Goal: Transaction & Acquisition: Obtain resource

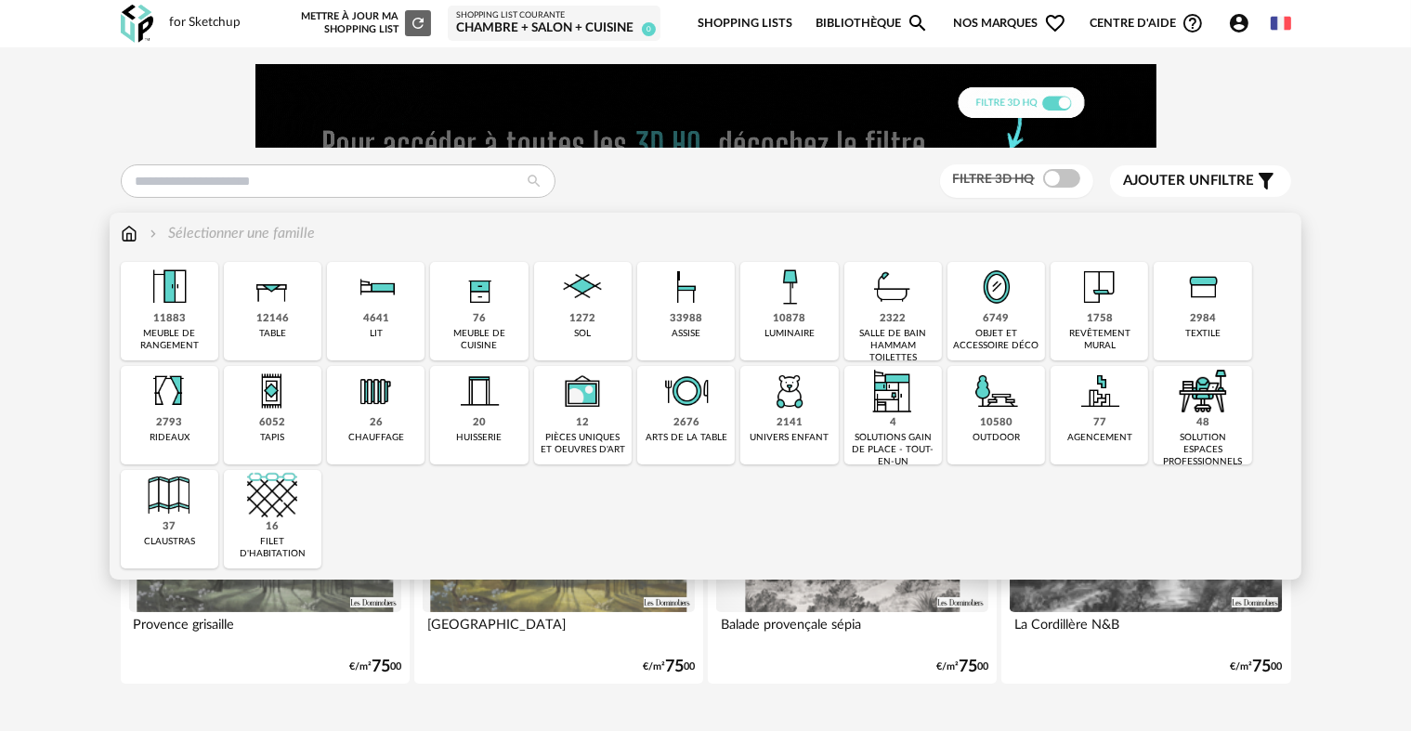
click at [491, 327] on div "76 meuble de cuisine" at bounding box center [479, 311] width 98 height 98
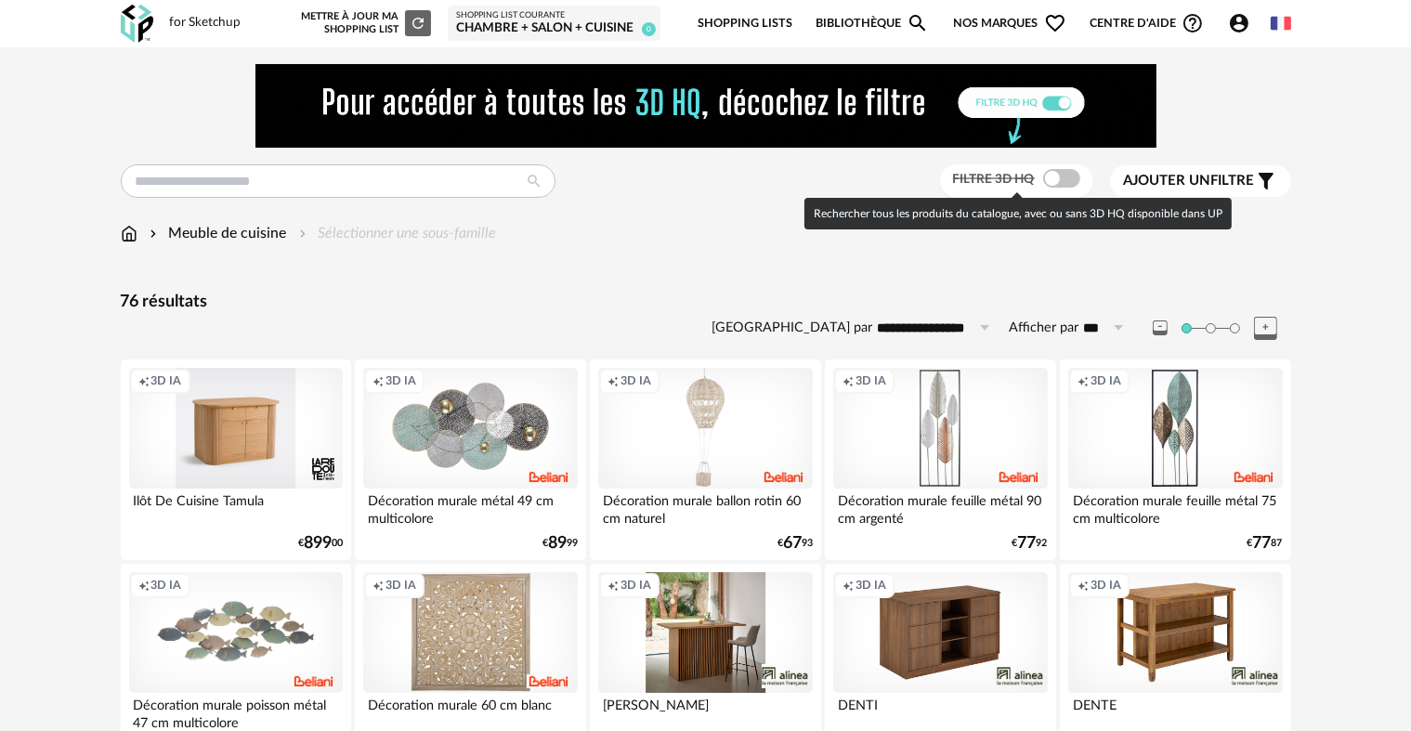
click at [1061, 179] on span at bounding box center [1061, 178] width 37 height 19
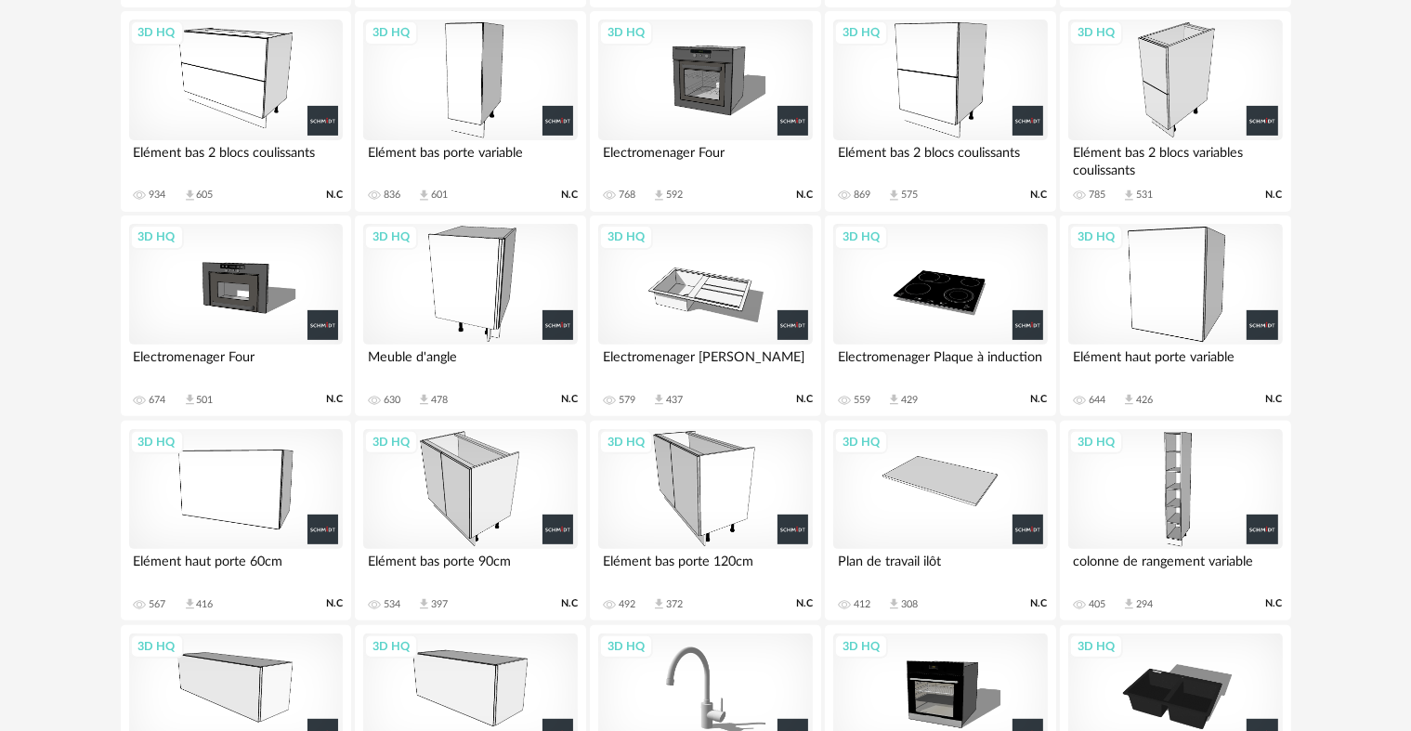
scroll to position [557, 0]
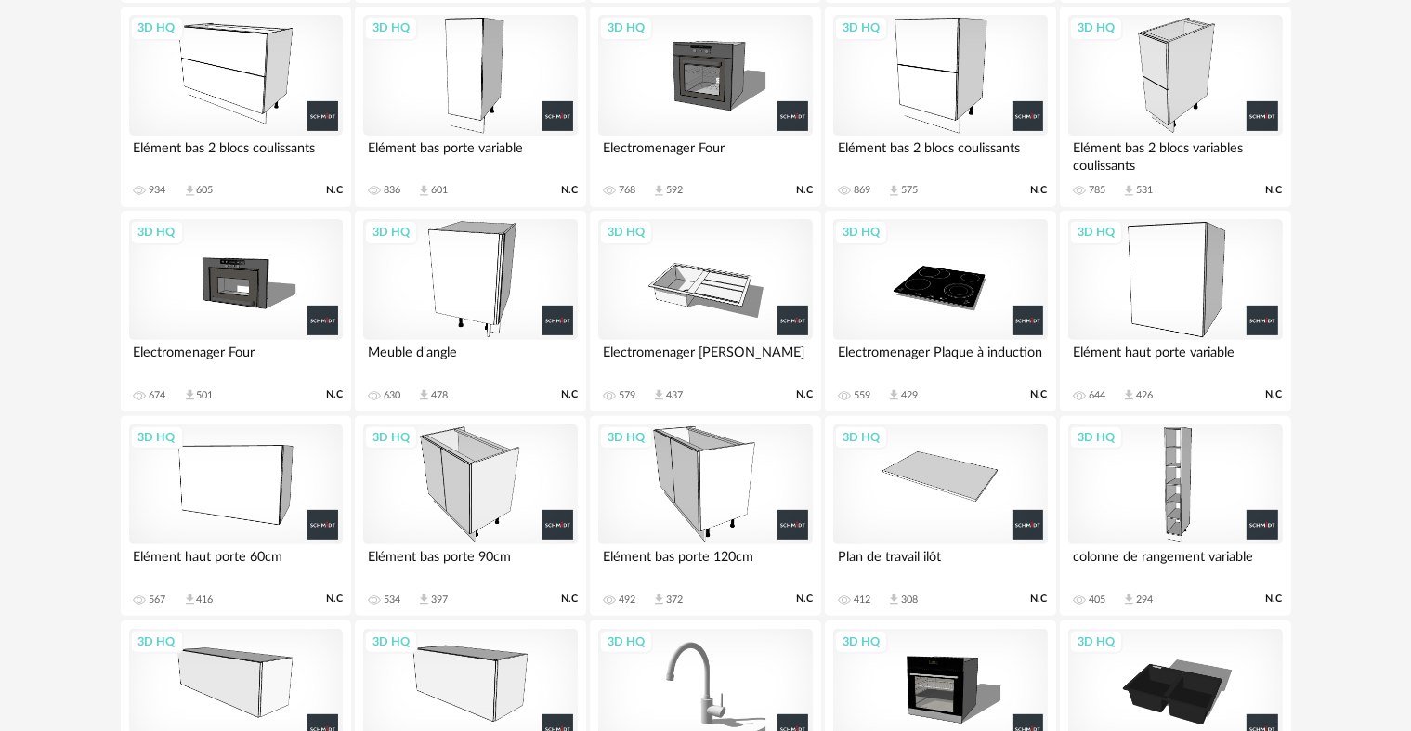
click at [488, 494] on div "3D HQ" at bounding box center [470, 484] width 214 height 121
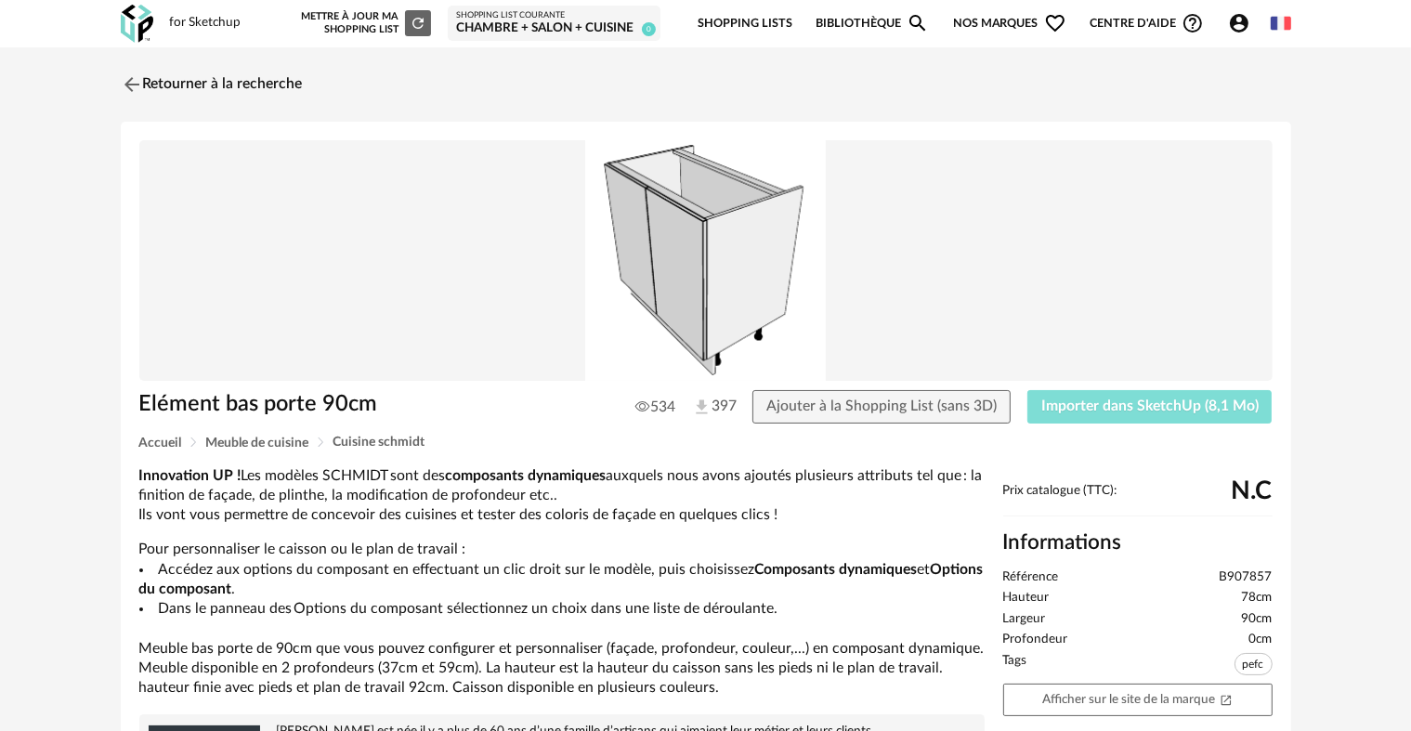
click at [1149, 397] on button "Importer dans SketchUp (8,1 Mo)" at bounding box center [1149, 406] width 245 height 33
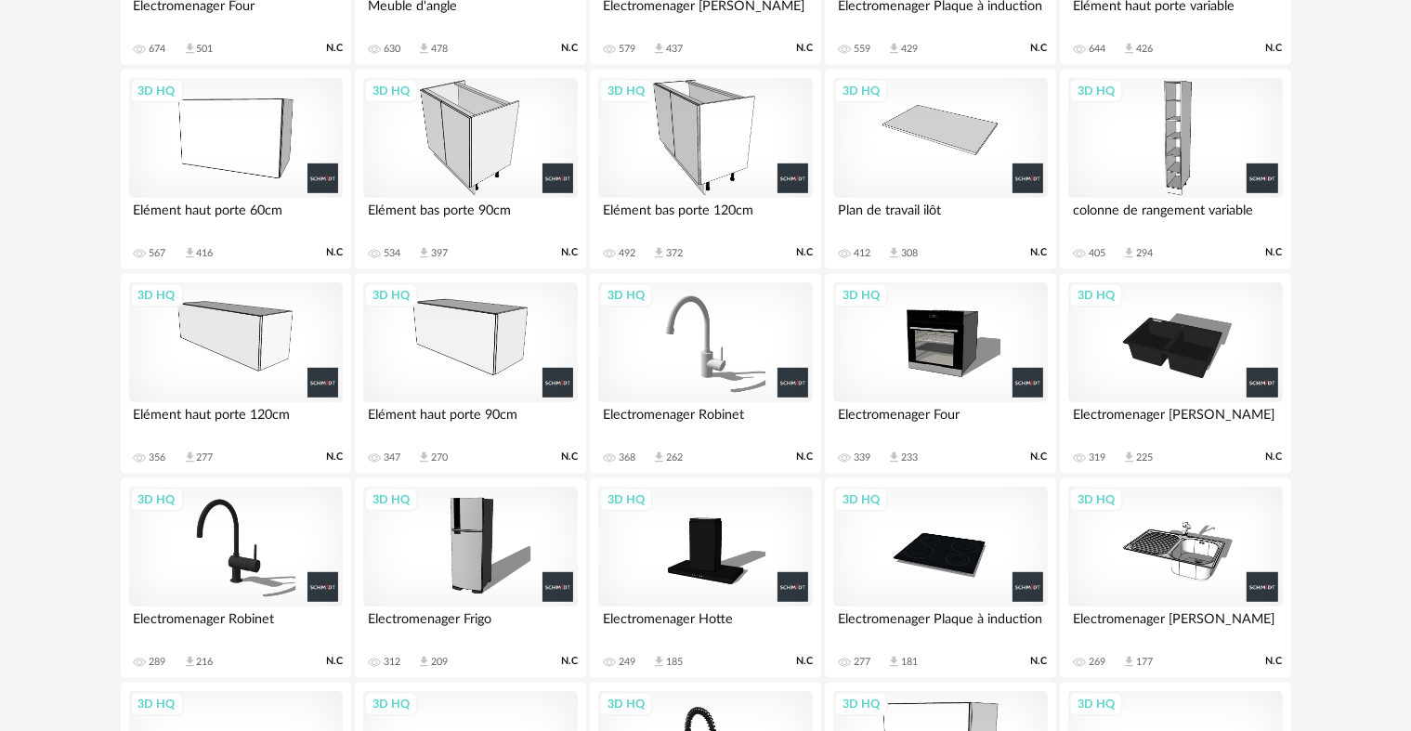
scroll to position [905, 0]
click at [701, 146] on div "3D HQ" at bounding box center [705, 137] width 214 height 121
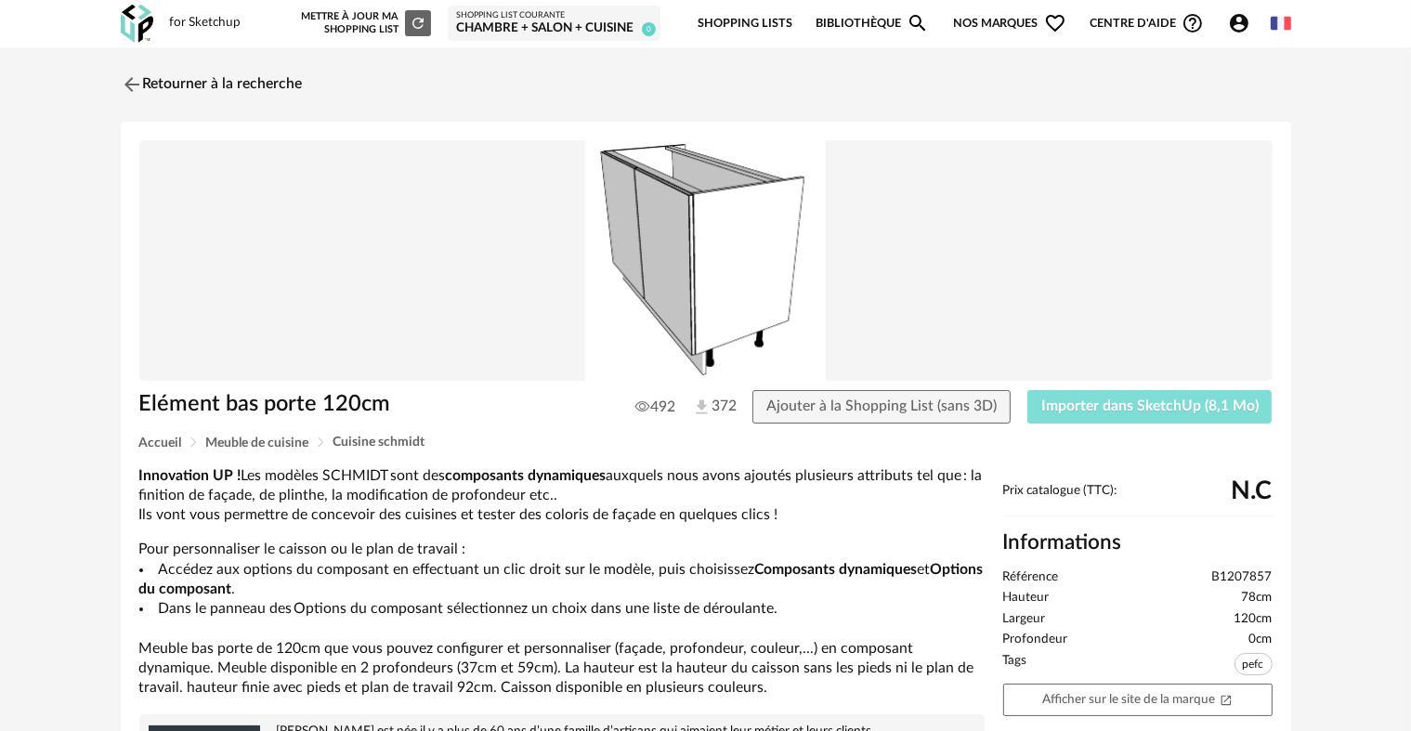
click at [1088, 409] on span "Importer dans SketchUp (8,1 Mo)" at bounding box center [1149, 405] width 217 height 15
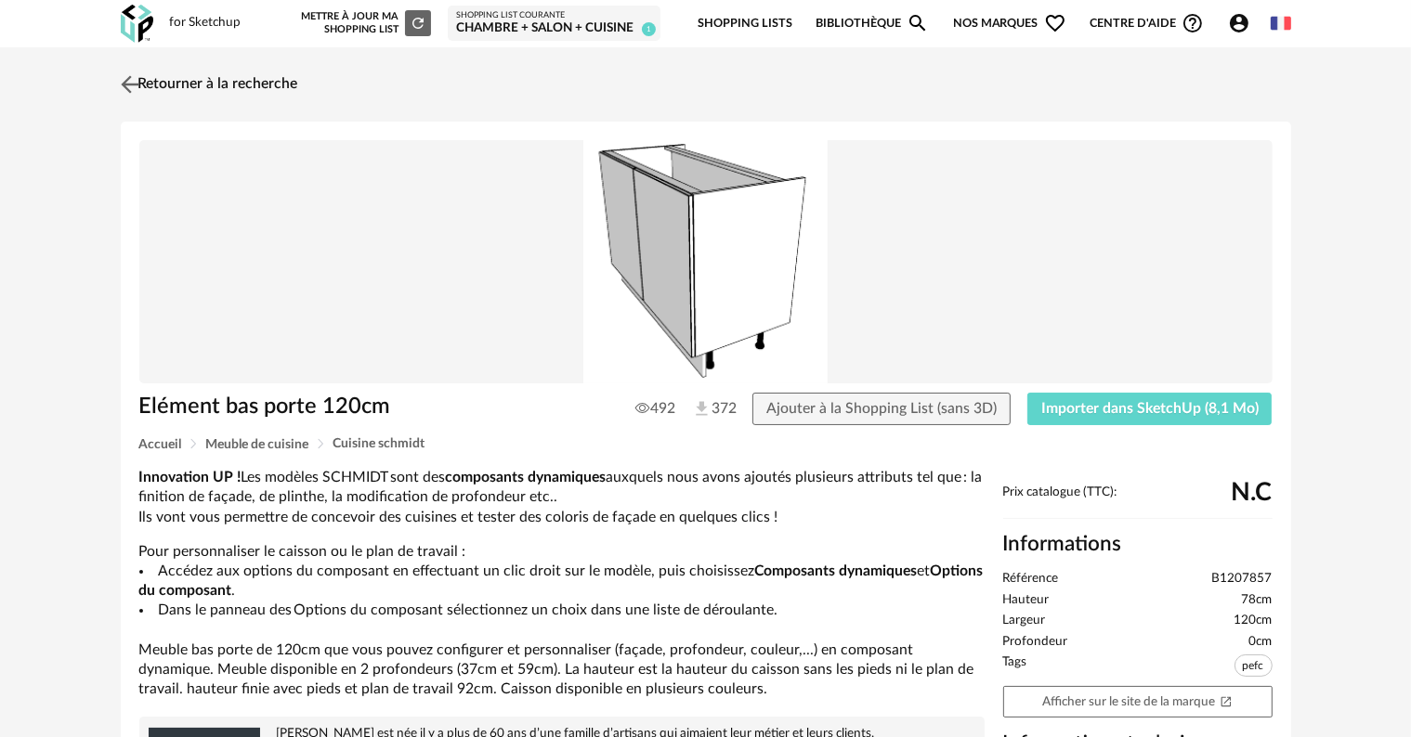
click at [126, 84] on img at bounding box center [129, 84] width 27 height 27
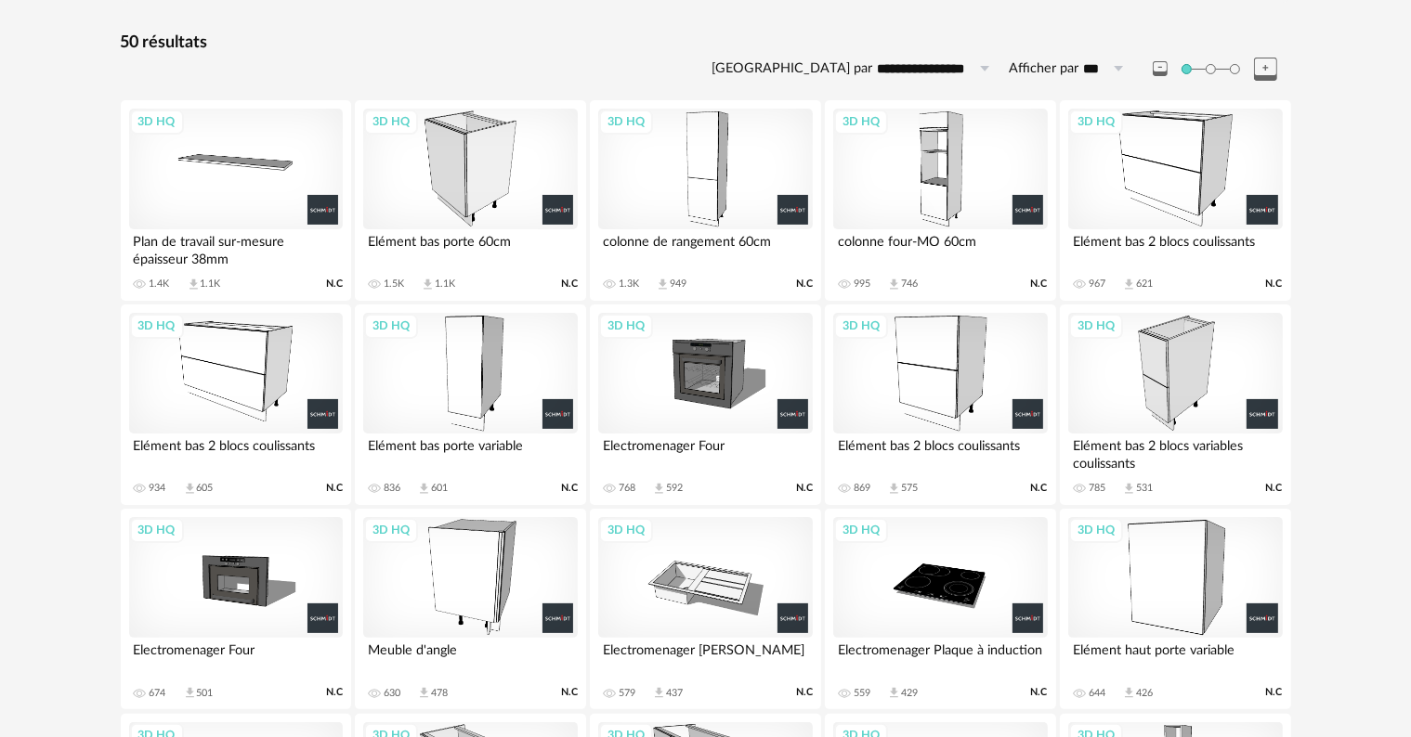
scroll to position [124, 0]
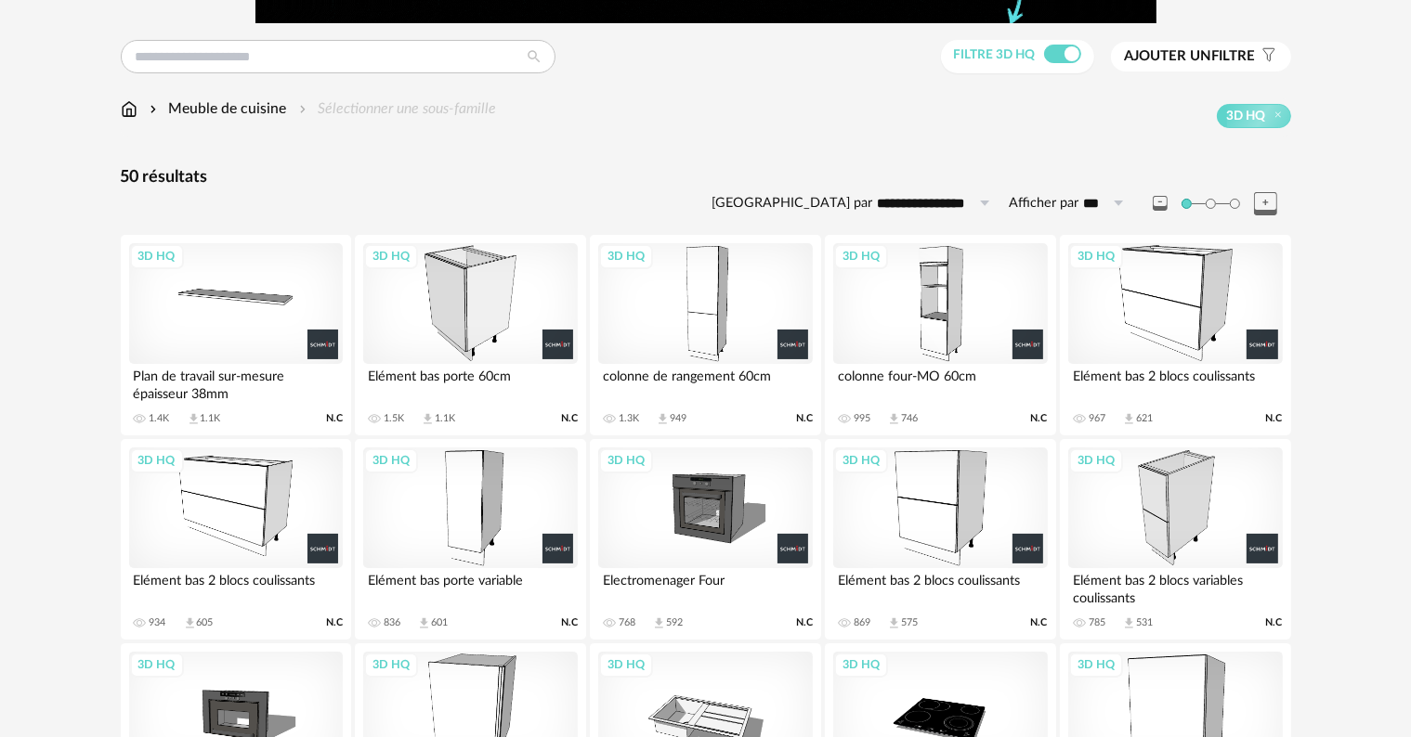
click at [260, 521] on div "3D HQ" at bounding box center [236, 508] width 214 height 121
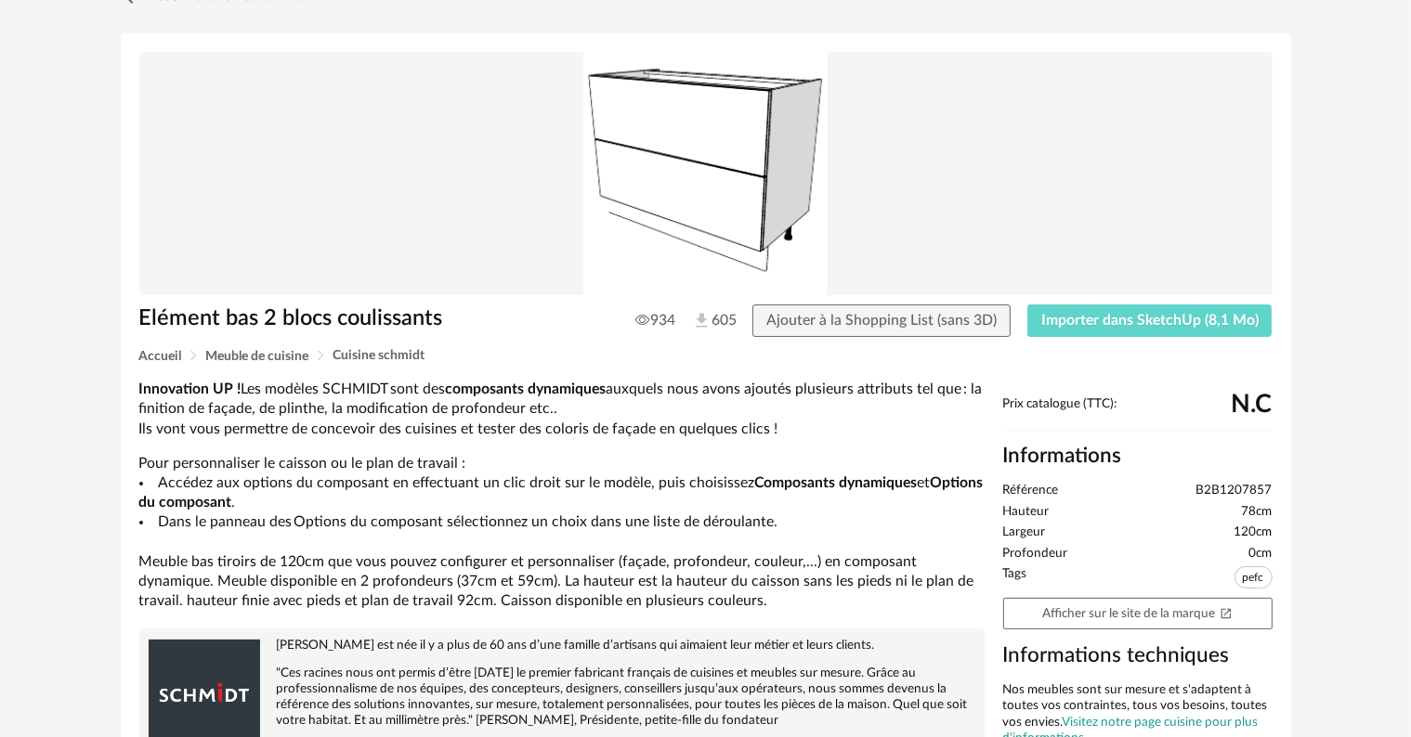
scroll to position [93, 0]
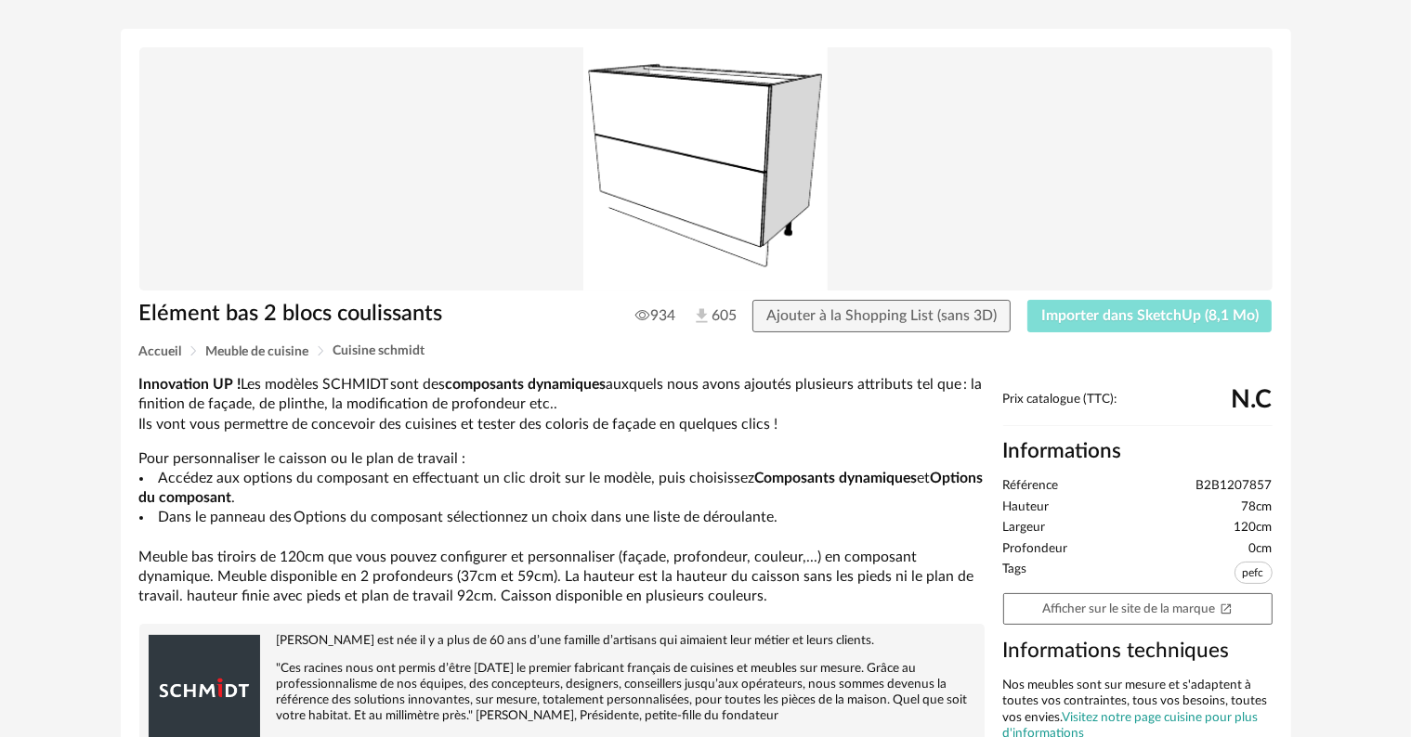
click at [1155, 320] on span "Importer dans SketchUp (8,1 Mo)" at bounding box center [1149, 315] width 217 height 15
click at [1140, 319] on span "Importer dans SketchUp (8,1 Mo)" at bounding box center [1149, 315] width 217 height 15
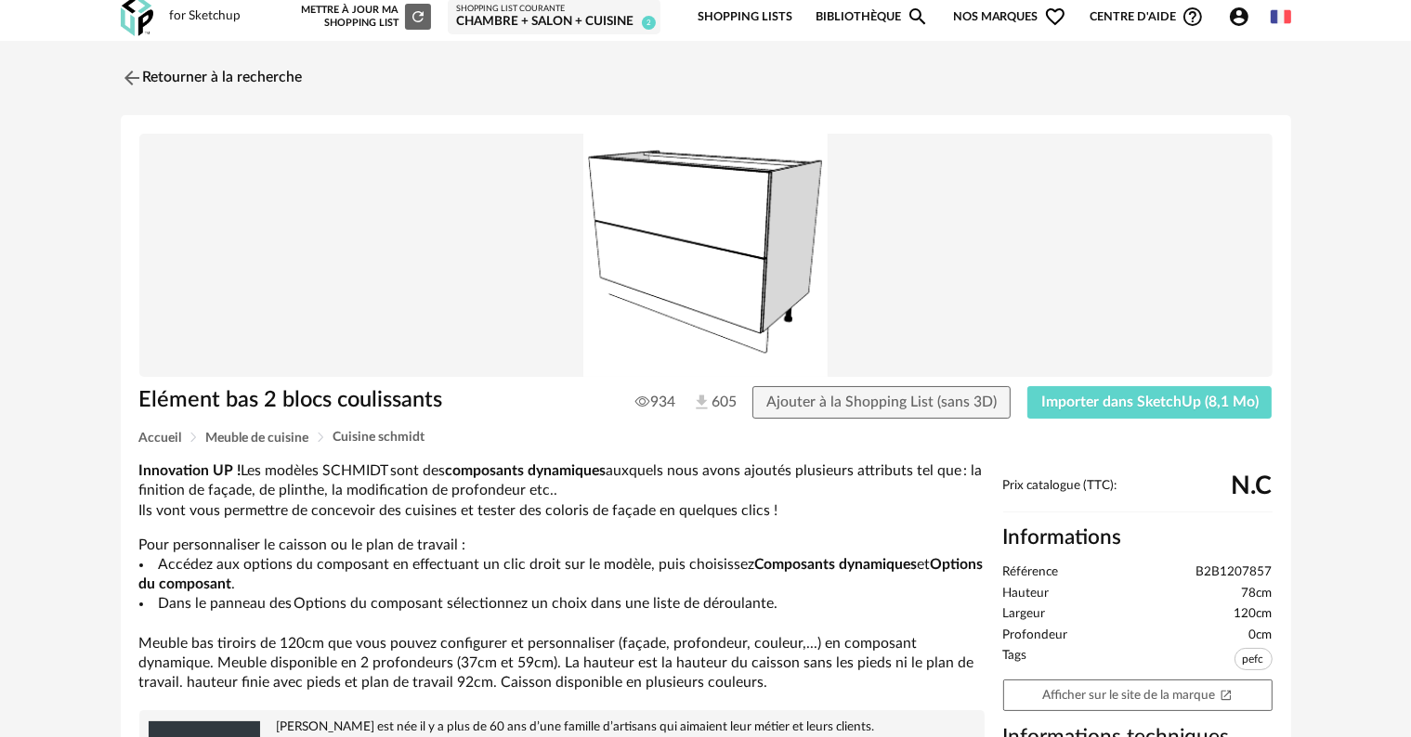
scroll to position [0, 0]
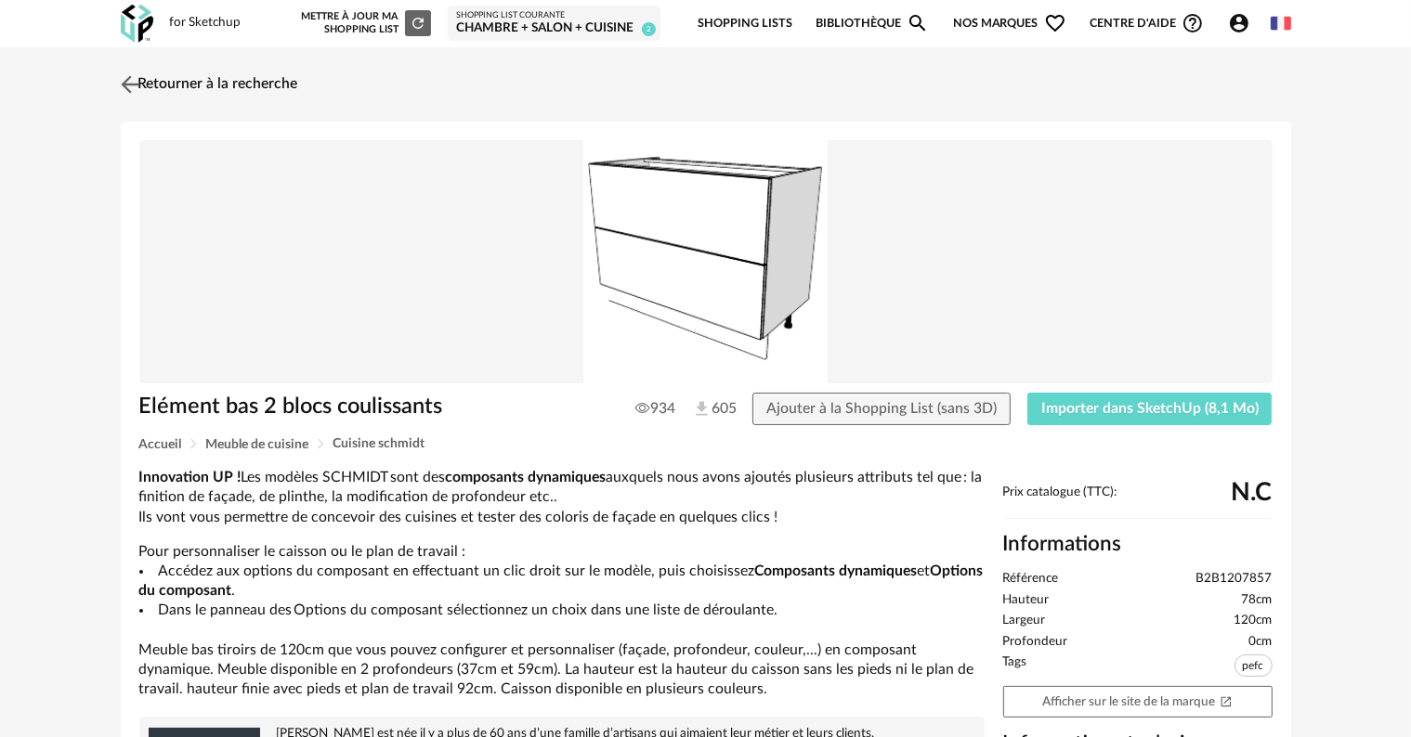
click at [141, 85] on img at bounding box center [129, 84] width 27 height 27
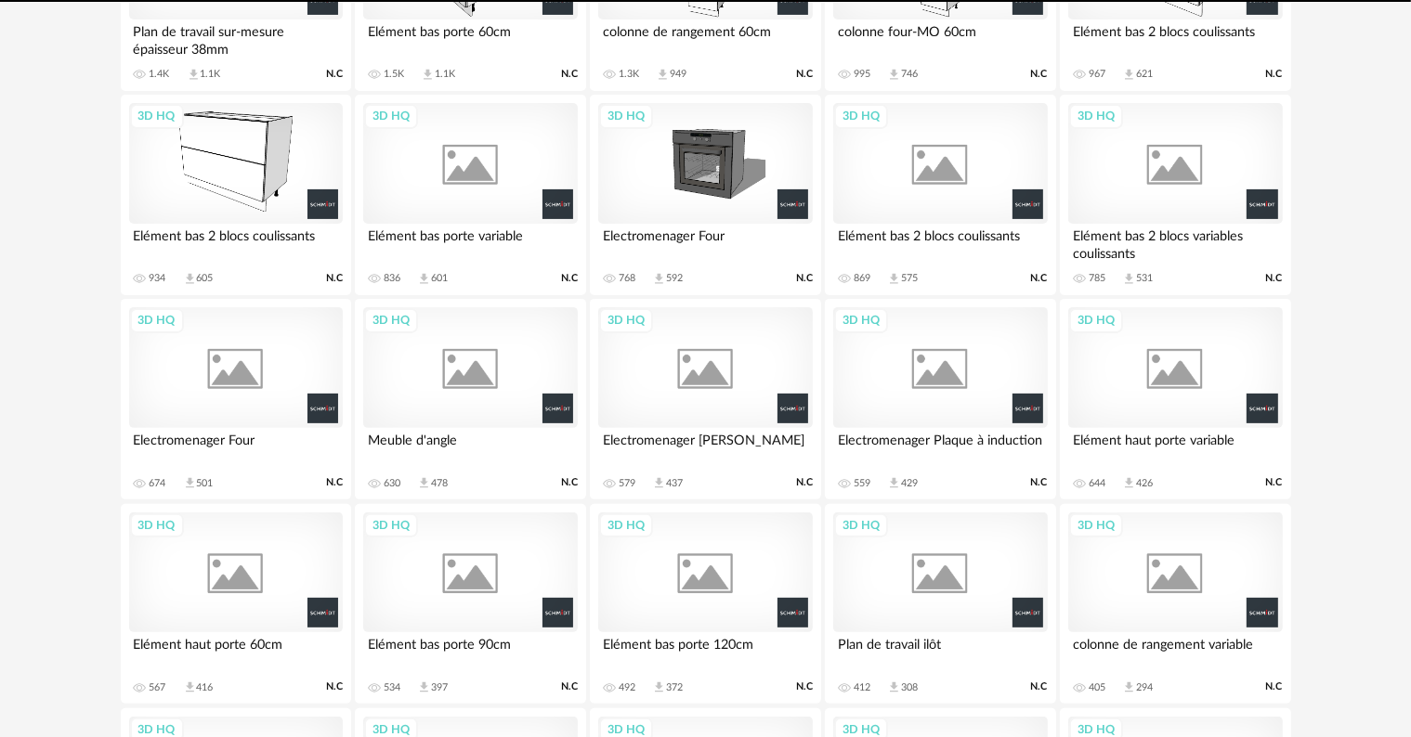
scroll to position [496, 0]
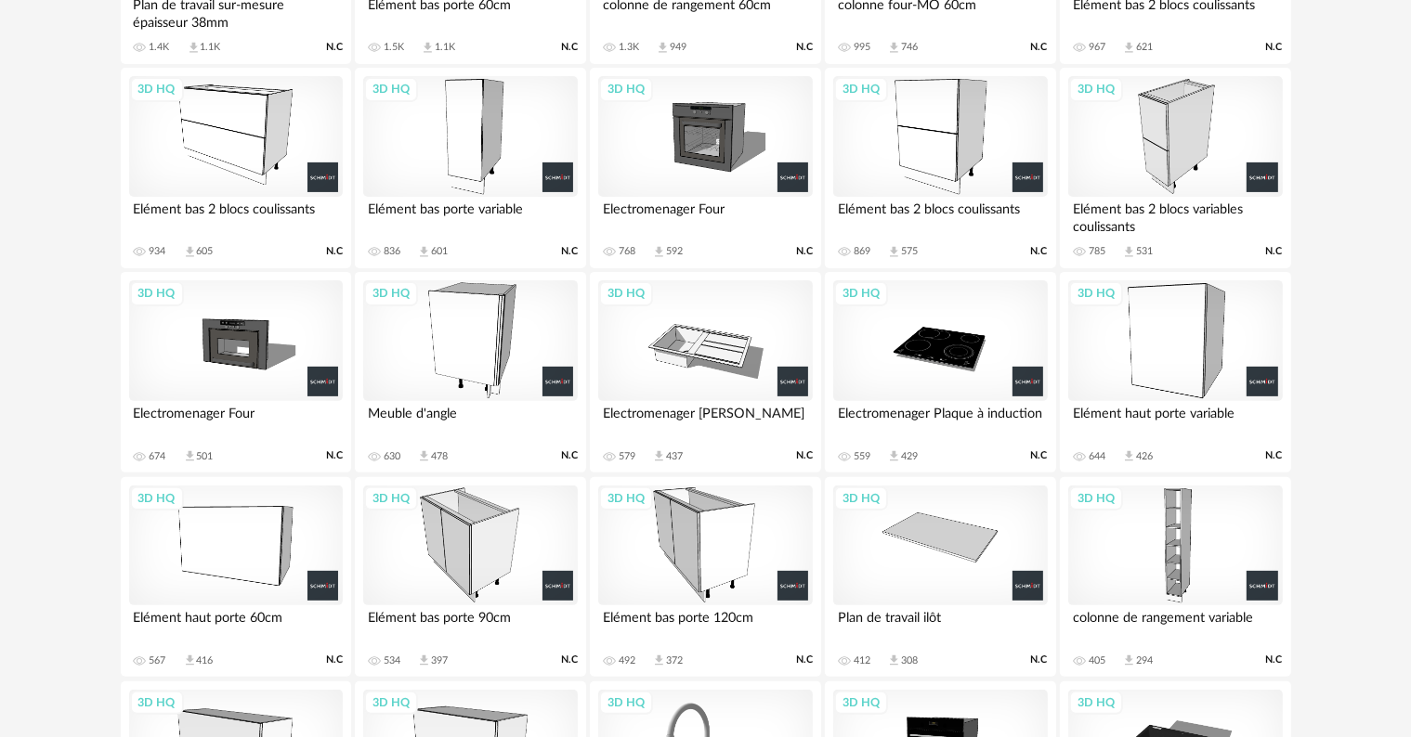
click at [928, 149] on div "3D HQ" at bounding box center [940, 136] width 214 height 121
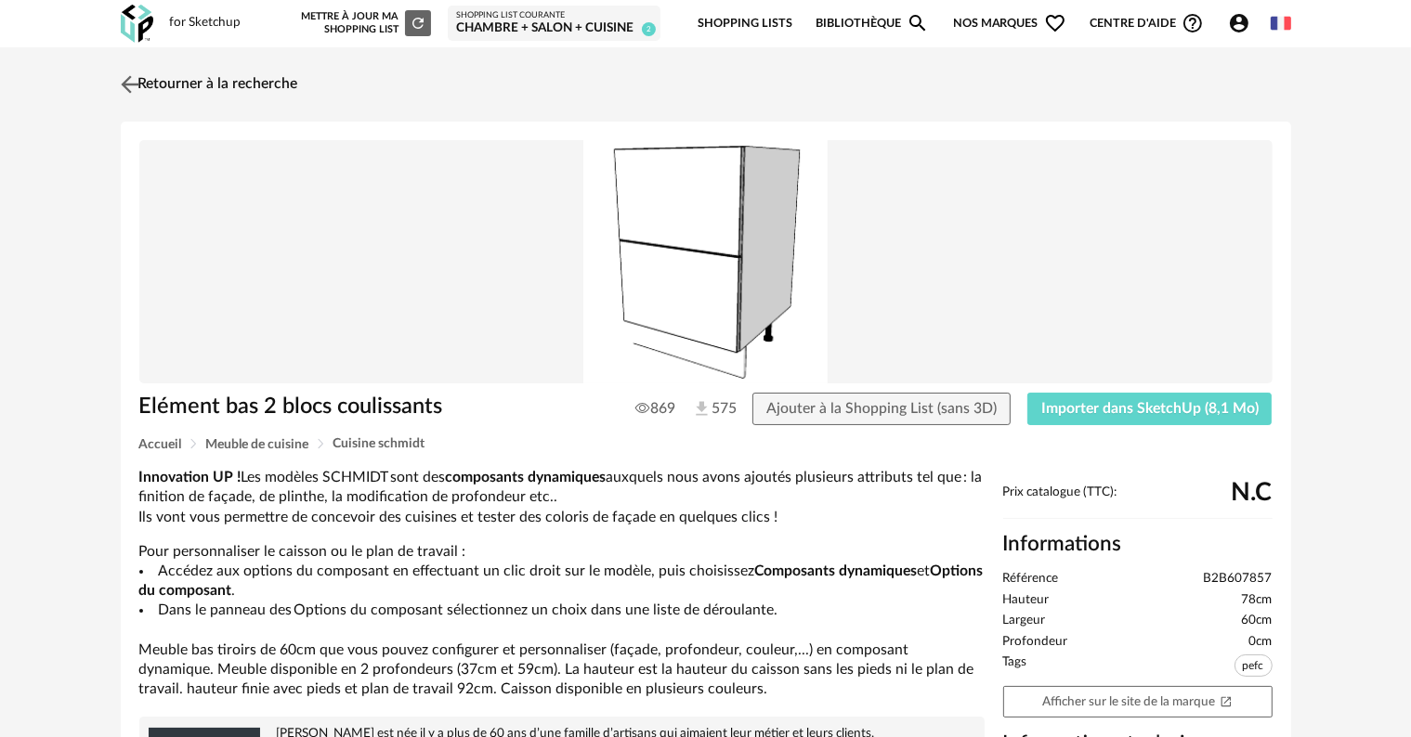
click at [134, 81] on img at bounding box center [129, 84] width 27 height 27
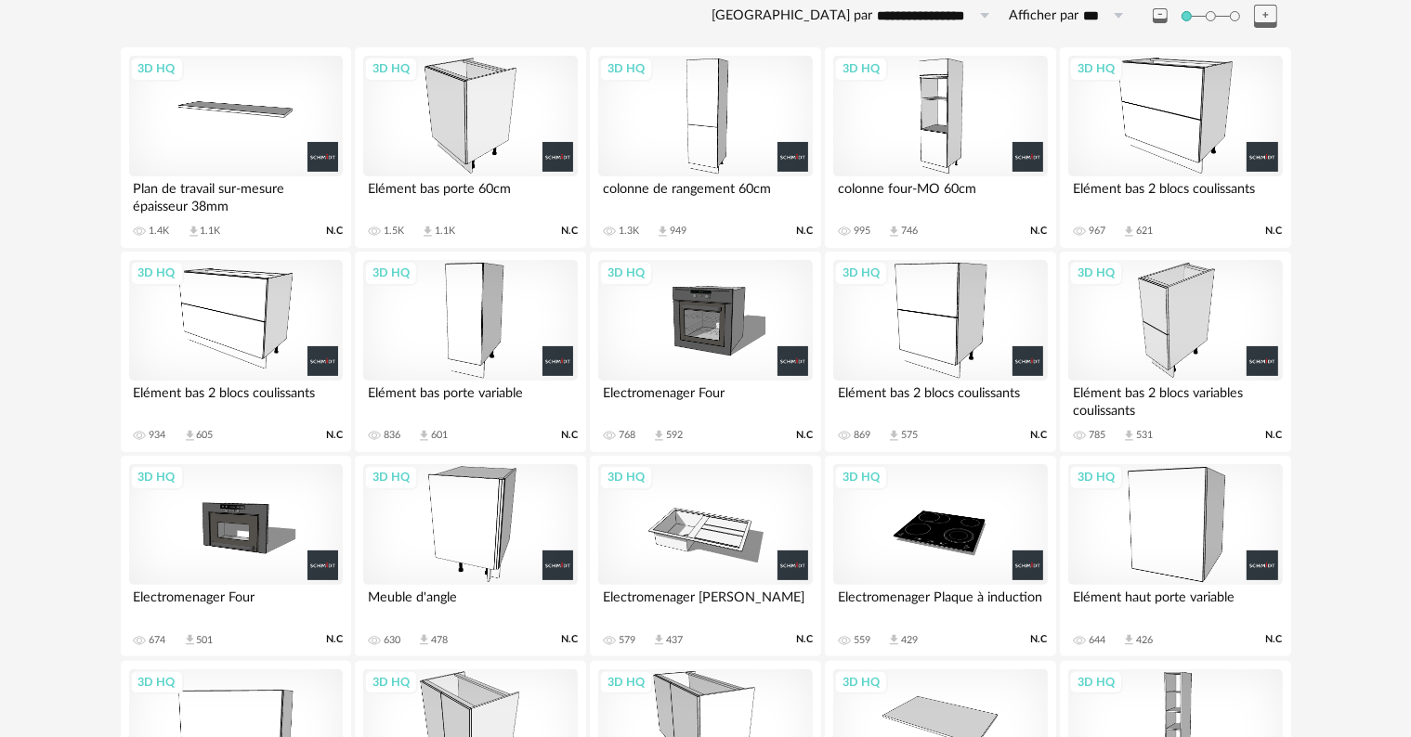
scroll to position [459, 0]
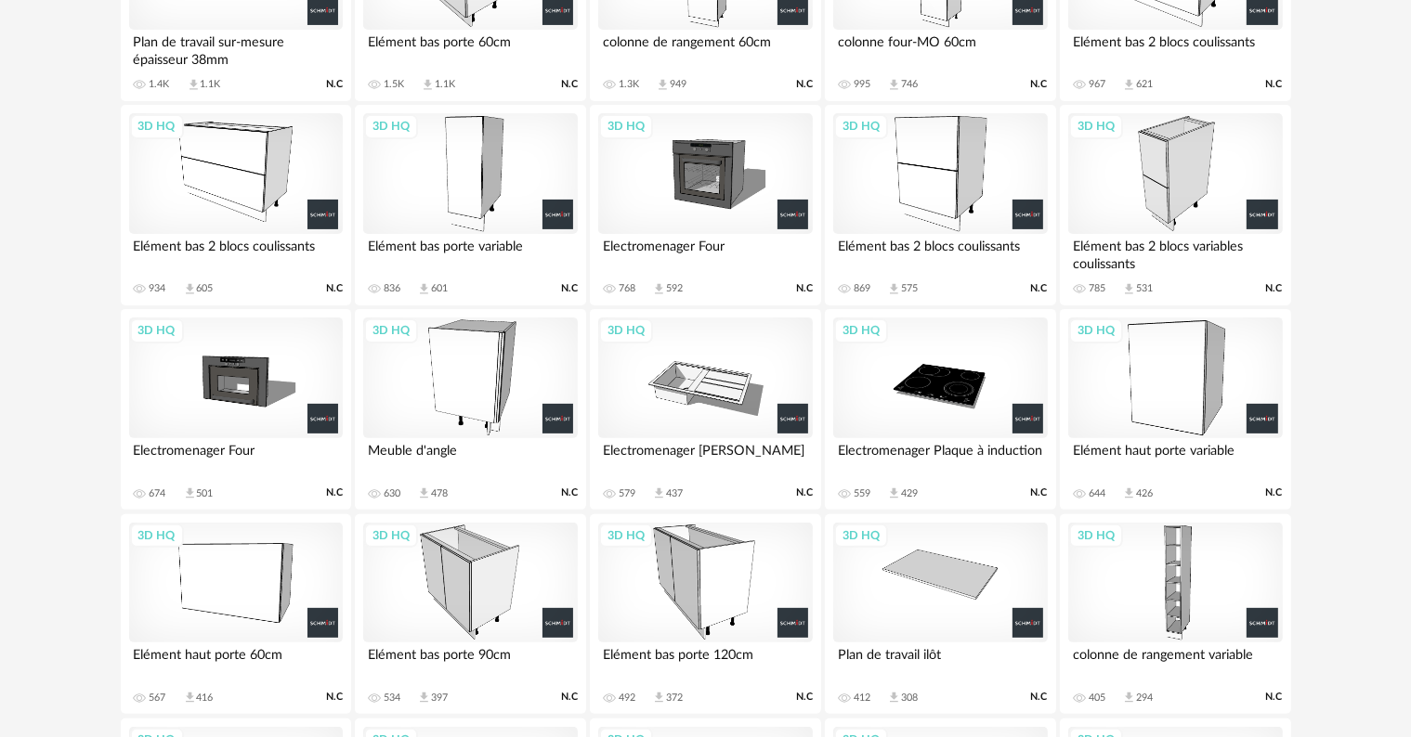
click at [508, 362] on div "3D HQ" at bounding box center [470, 378] width 214 height 121
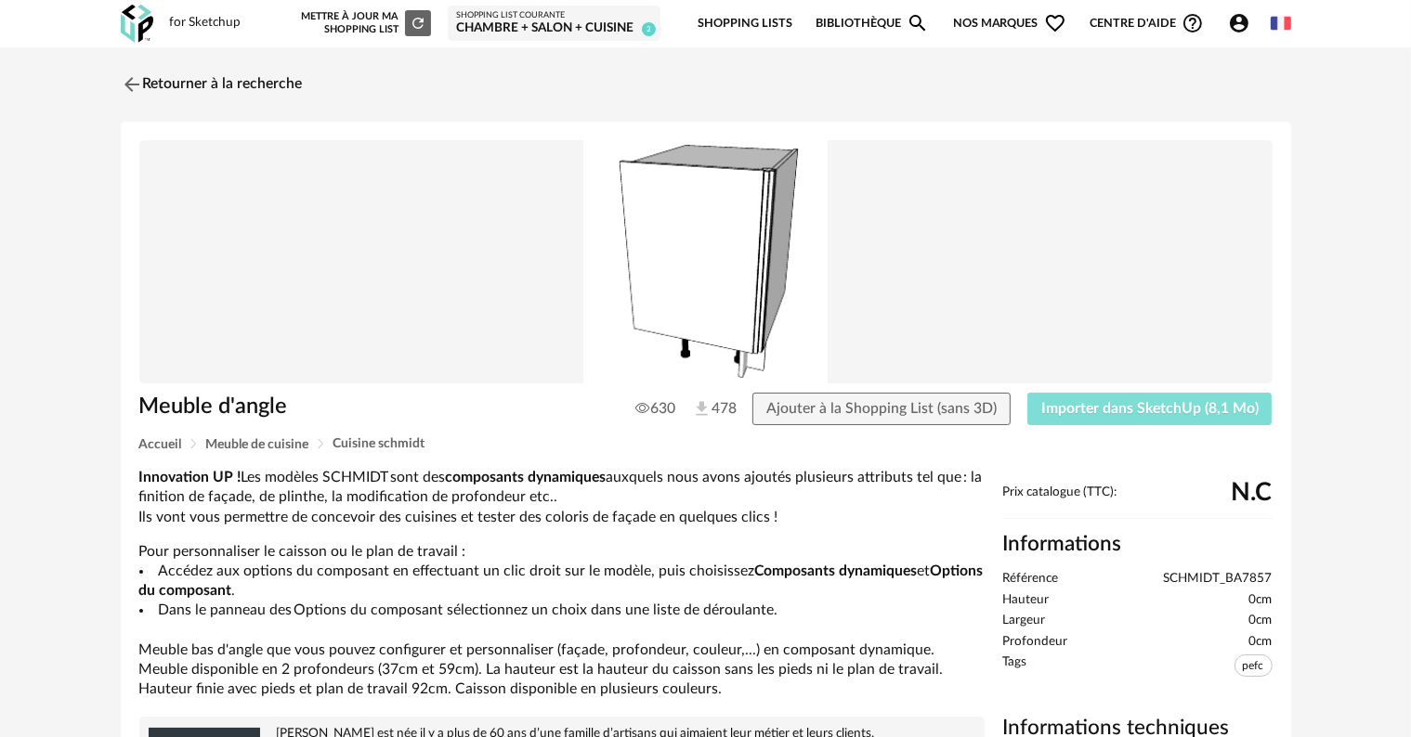
click at [1068, 402] on span "Importer dans SketchUp (8,1 Mo)" at bounding box center [1149, 408] width 217 height 15
